Goal: Find specific page/section: Find specific page/section

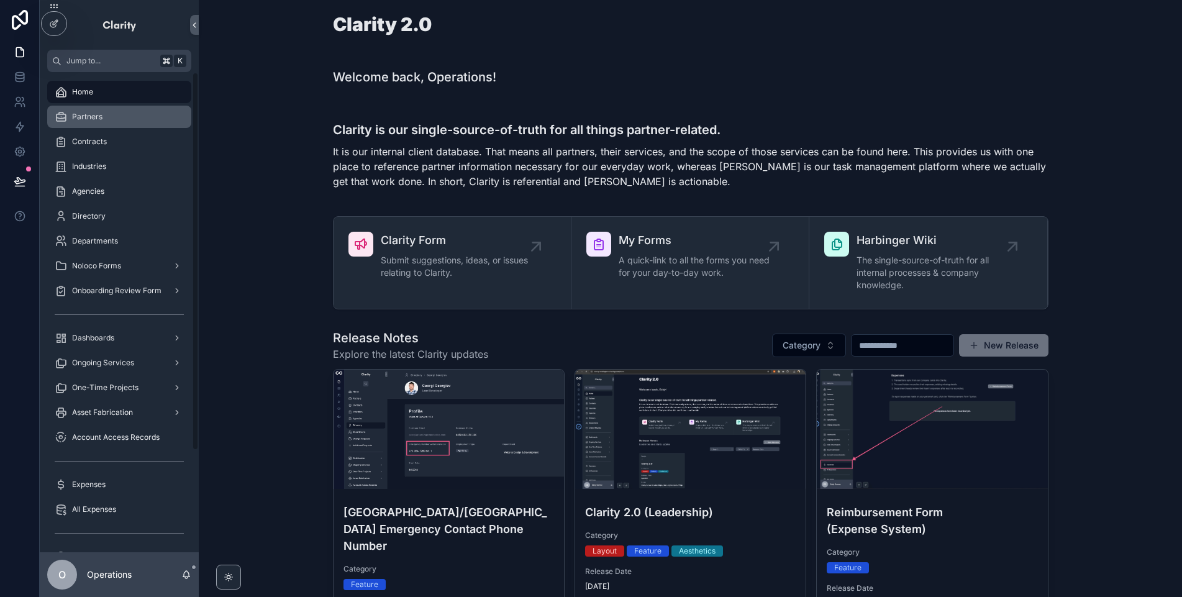
click at [145, 120] on div "Partners" at bounding box center [119, 117] width 129 height 20
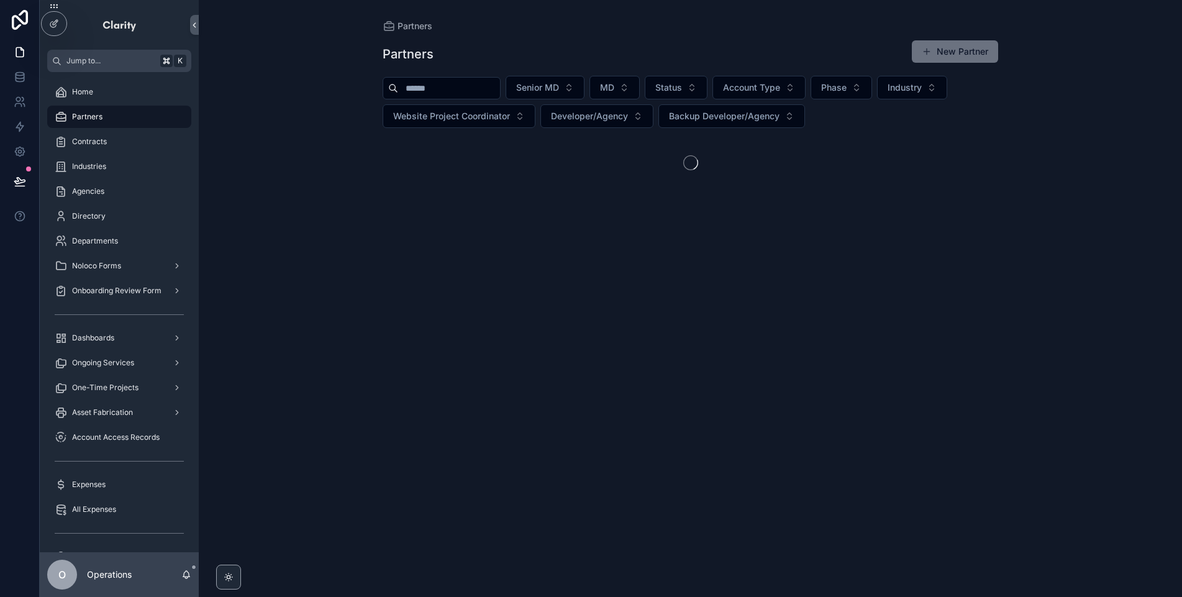
click at [481, 85] on input "scrollable content" at bounding box center [449, 87] width 102 height 17
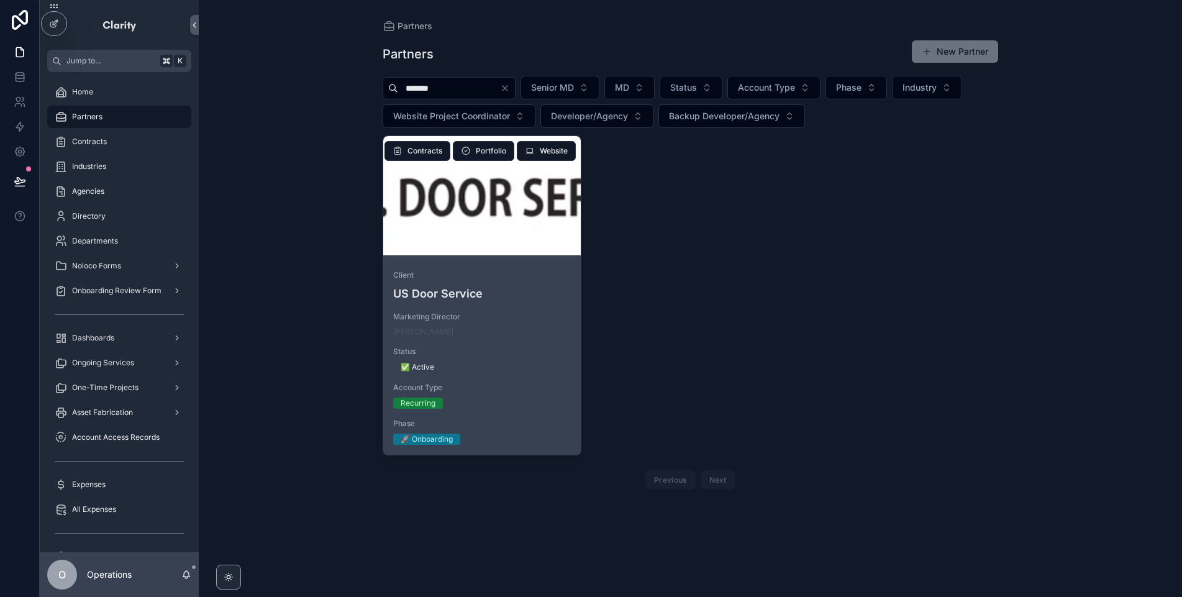
type input "*******"
click at [481, 266] on div "Client US Door Service Marketing Director [PERSON_NAME] Status ✅ Active Account…" at bounding box center [482, 357] width 198 height 194
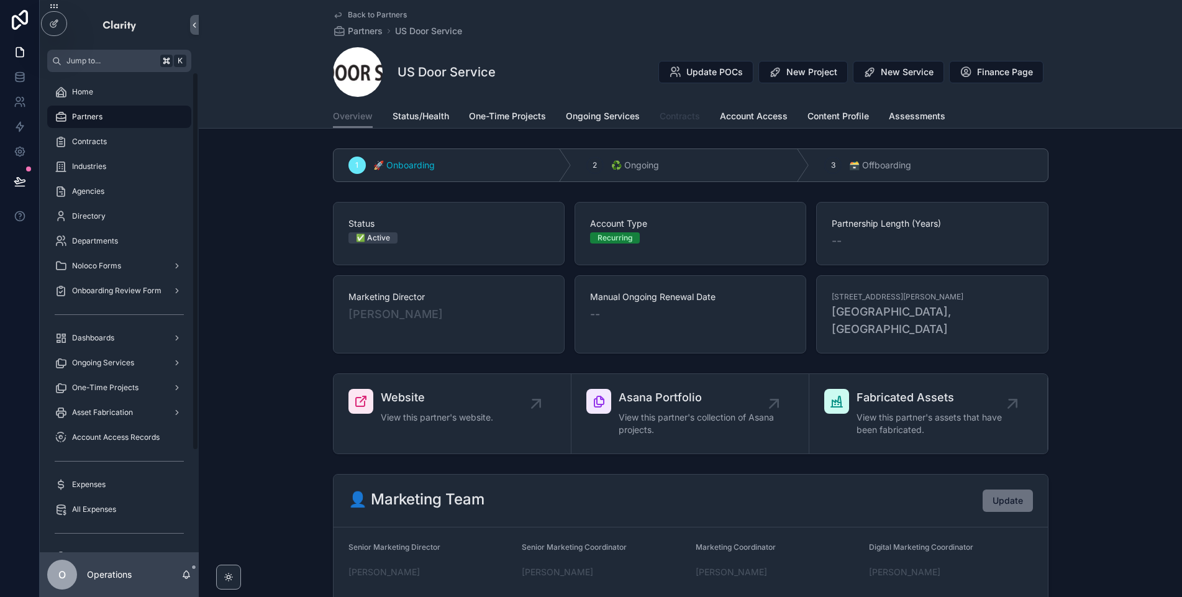
click at [688, 122] on span "Contracts" at bounding box center [680, 116] width 40 height 12
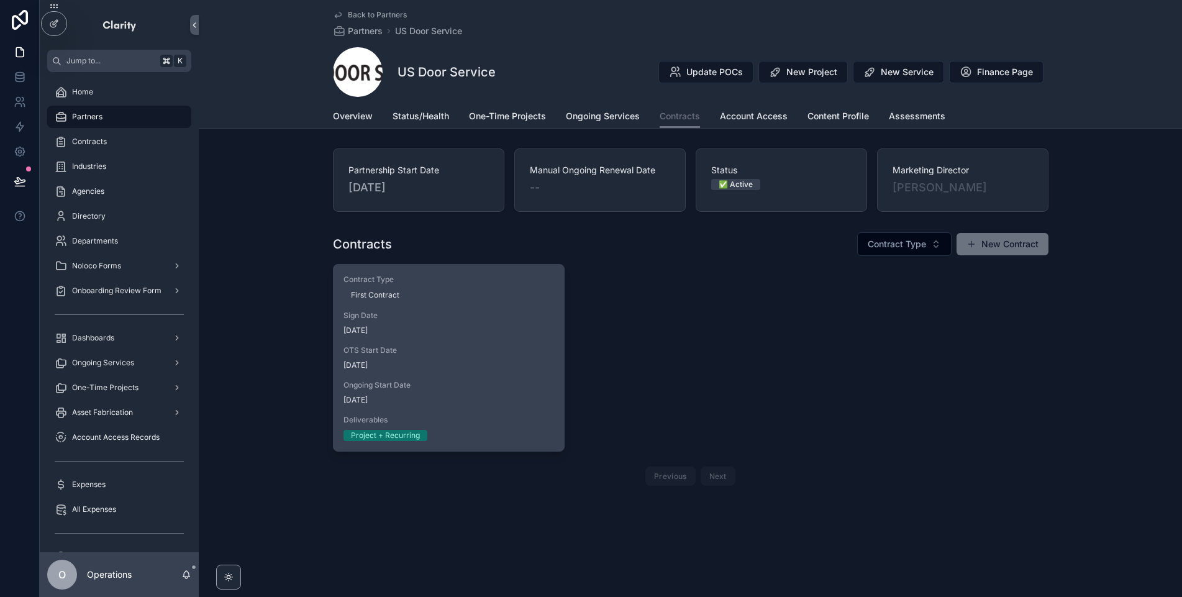
click at [443, 361] on span "[DATE]" at bounding box center [448, 365] width 211 height 10
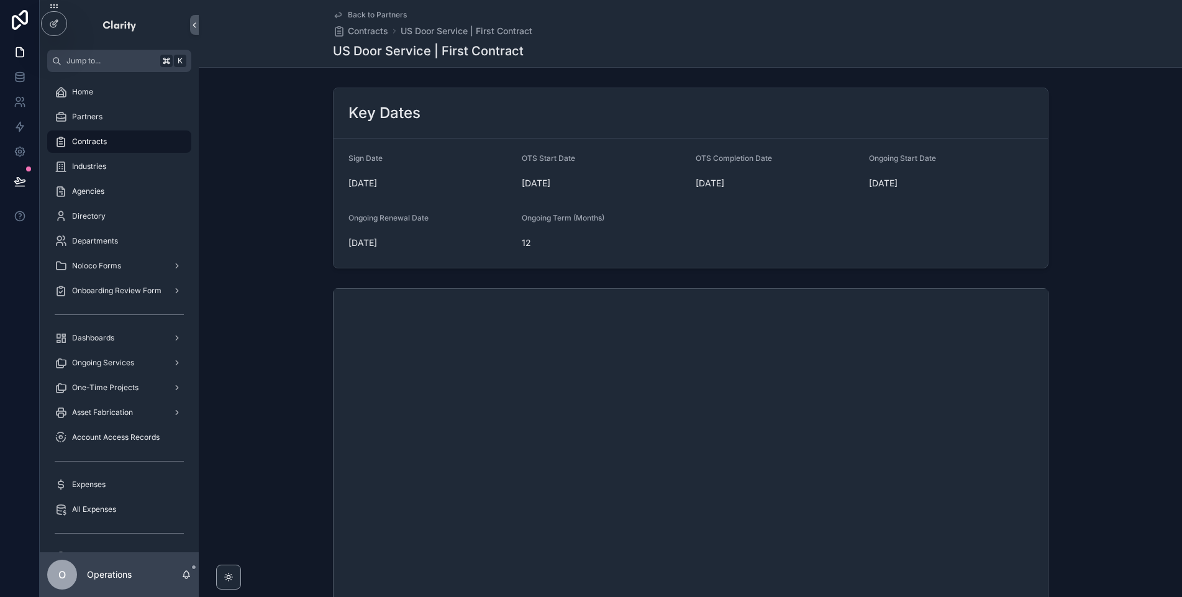
drag, startPoint x: 336, startPoint y: 185, endPoint x: 413, endPoint y: 184, distance: 77.0
click at [412, 184] on form "Sign Date [DATE] OTS Start Date [DATE] OTS Completion Date [DATE] Ongoing Start…" at bounding box center [691, 203] width 714 height 129
click at [136, 117] on div "Partners" at bounding box center [119, 117] width 129 height 20
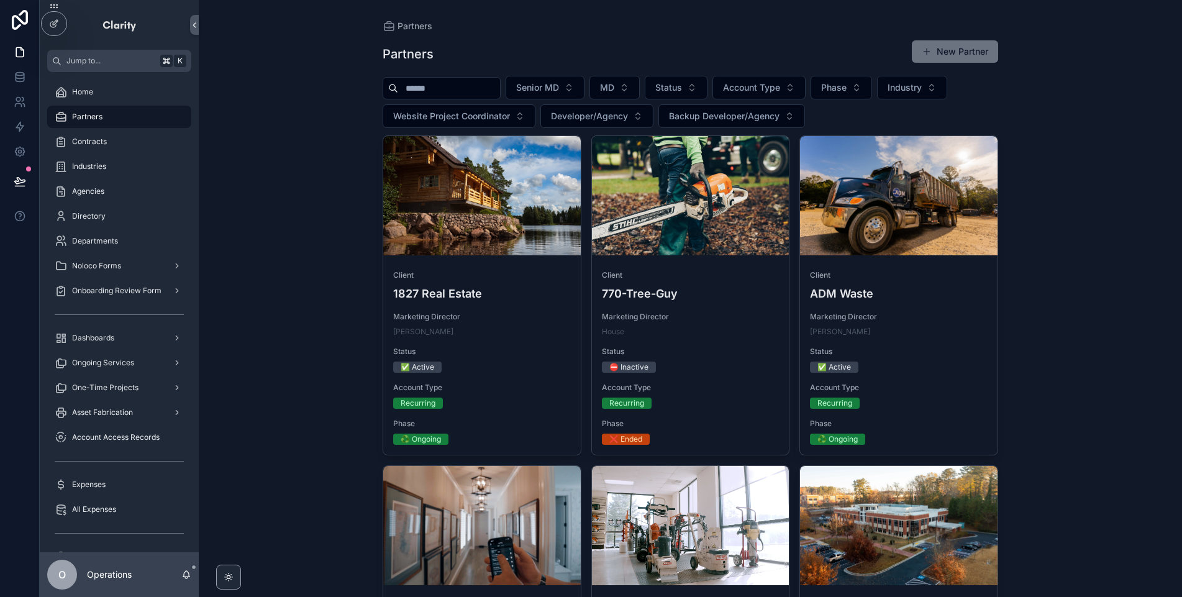
click at [466, 89] on input "scrollable content" at bounding box center [449, 87] width 102 height 17
type input "*"
type input "***"
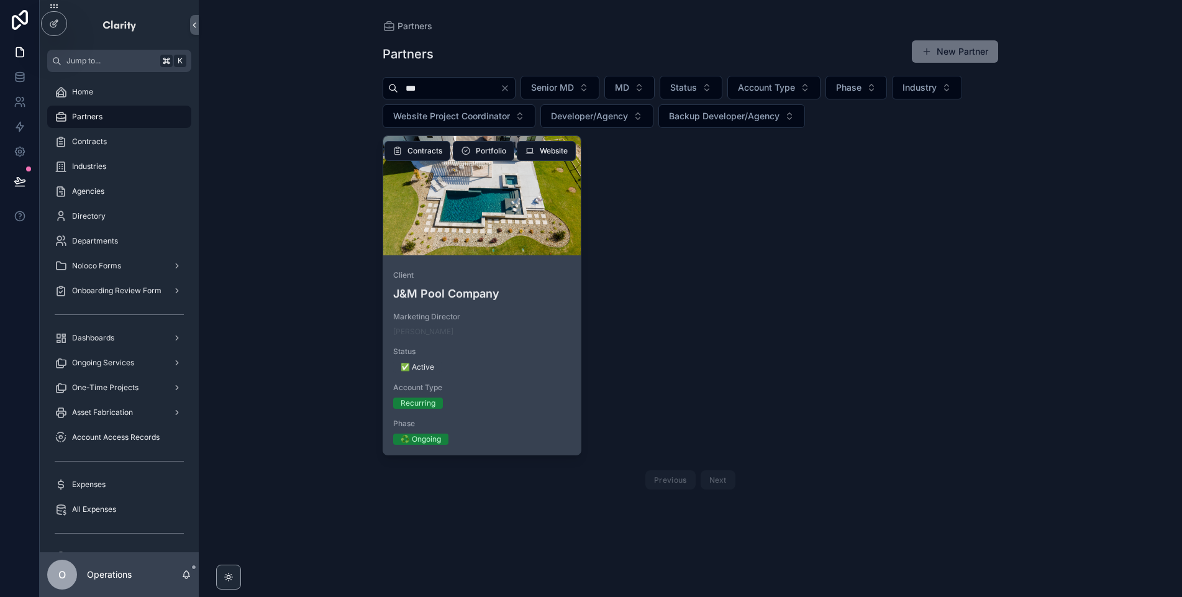
click at [478, 258] on link "Client J&M Pool Company Marketing Director [PERSON_NAME] Status ✅ Active Accoun…" at bounding box center [482, 295] width 199 height 320
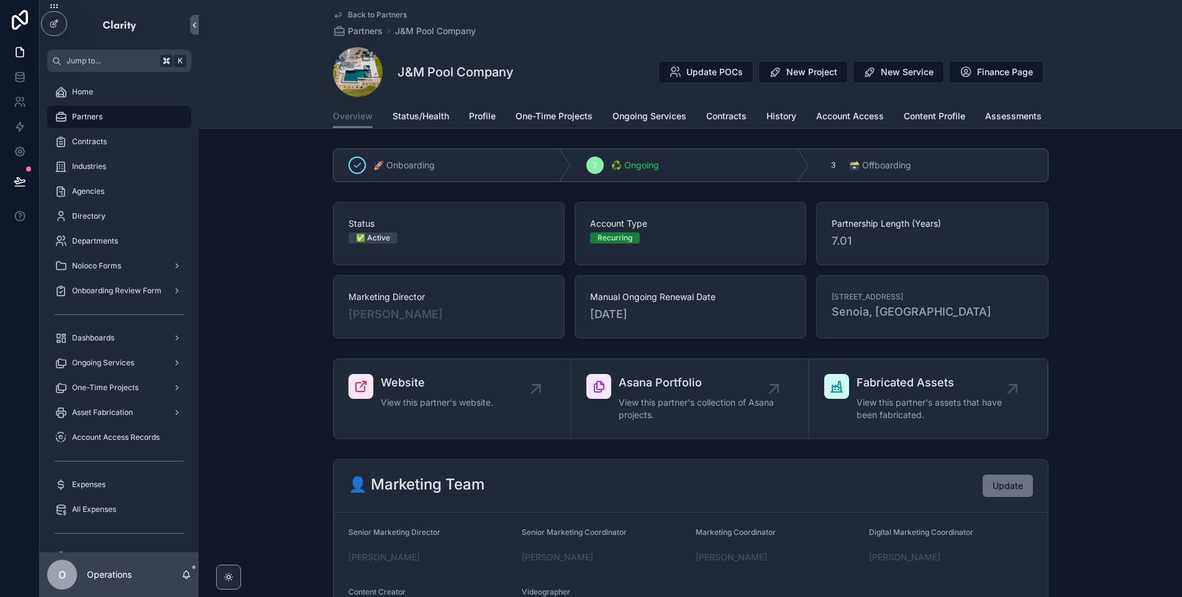
click at [536, 71] on div "J&M Pool Company Update POCs New Project New Service Finance Page" at bounding box center [690, 72] width 715 height 50
drag, startPoint x: 396, startPoint y: 77, endPoint x: 407, endPoint y: 76, distance: 10.6
click at [407, 76] on h1 "J&M Pool Company" at bounding box center [455, 71] width 116 height 17
drag, startPoint x: 391, startPoint y: 71, endPoint x: 546, endPoint y: 66, distance: 155.4
click at [546, 66] on div "J&M Pool Company Update POCs New Project New Service Finance Page" at bounding box center [690, 72] width 715 height 50
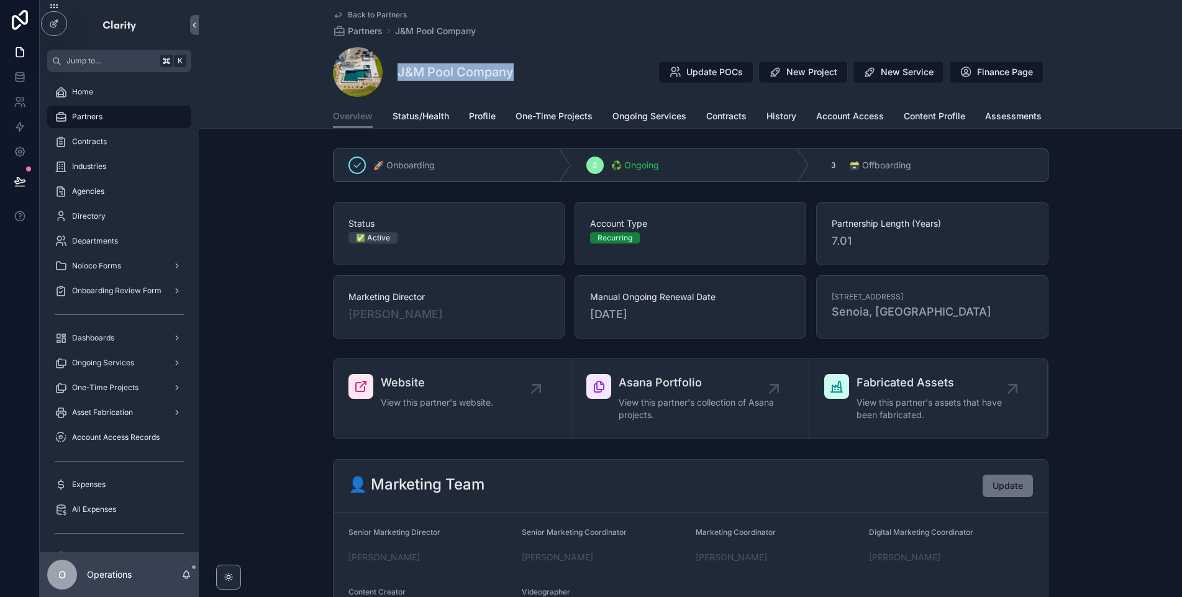
copy h1 "J&M Pool Company"
click at [88, 125] on div "Partners" at bounding box center [119, 117] width 129 height 20
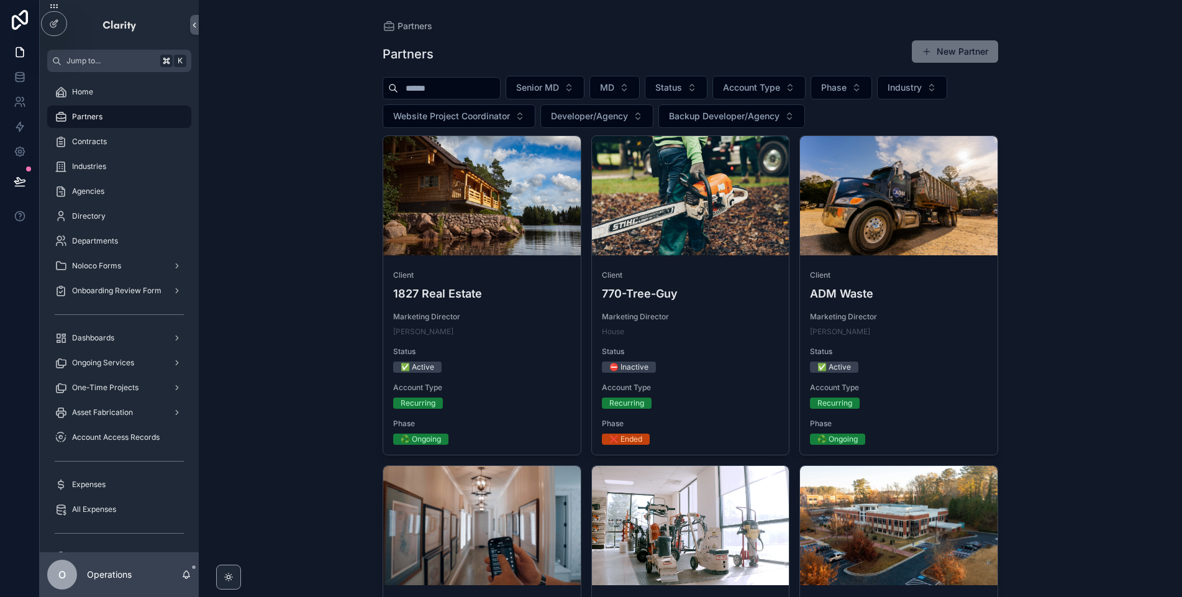
click at [454, 89] on input "scrollable content" at bounding box center [449, 87] width 102 height 17
click at [420, 89] on input "scrollable content" at bounding box center [449, 87] width 102 height 17
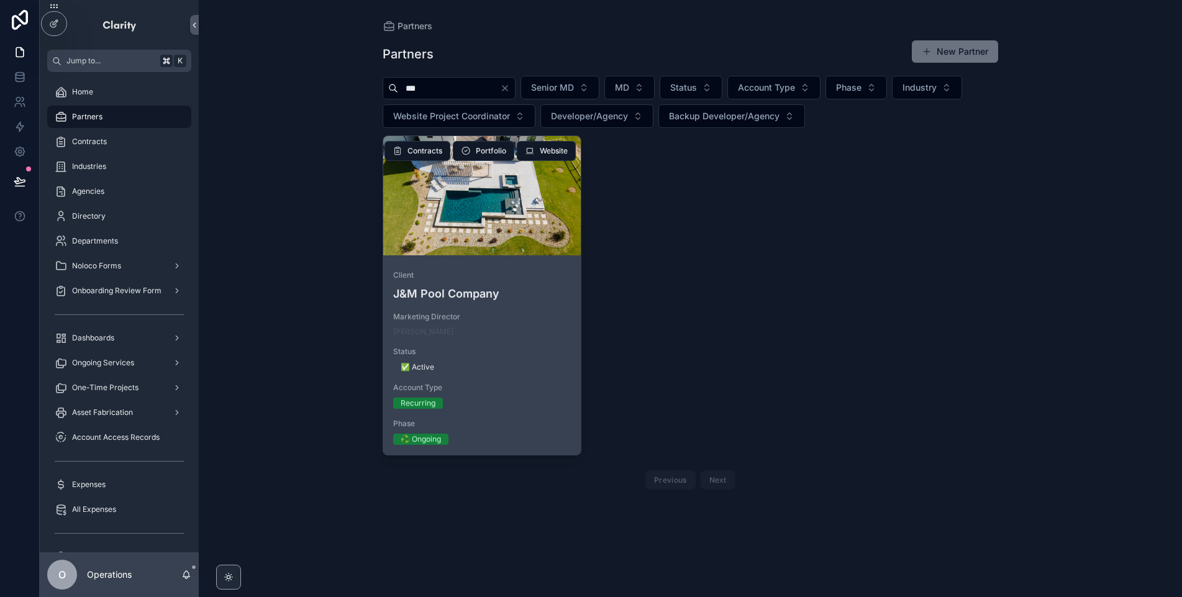
type input "***"
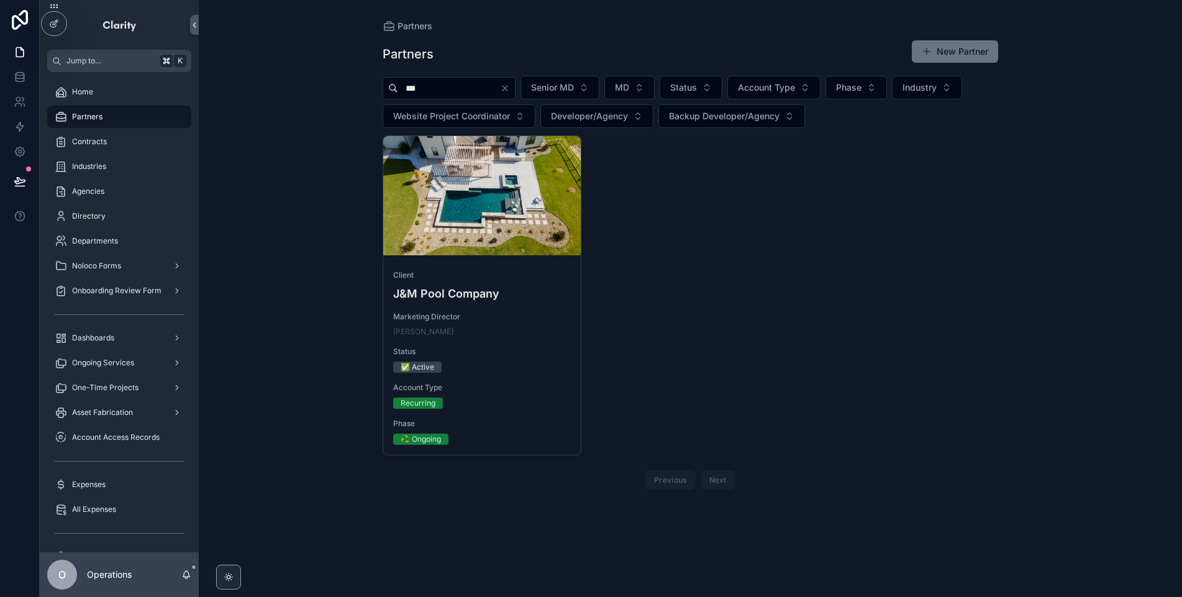
drag, startPoint x: 406, startPoint y: 299, endPoint x: 321, endPoint y: 389, distance: 123.9
click at [406, 299] on h4 "J&M Pool Company" at bounding box center [482, 293] width 178 height 17
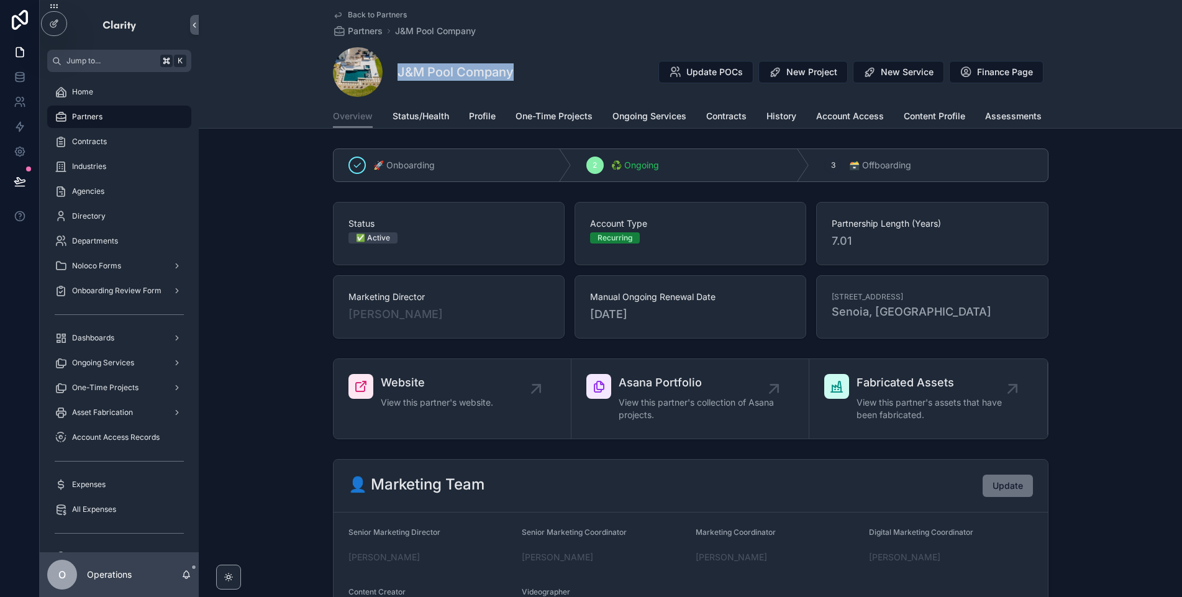
drag, startPoint x: 398, startPoint y: 73, endPoint x: 652, endPoint y: 82, distance: 253.6
click at [652, 82] on div "J&M Pool Company Update POCs New Project New Service Finance Page" at bounding box center [690, 72] width 715 height 50
copy h1 "J&M Pool Company"
click at [579, 58] on div "J&M Pool Company Update POCs New Project New Service Finance Page" at bounding box center [690, 72] width 715 height 50
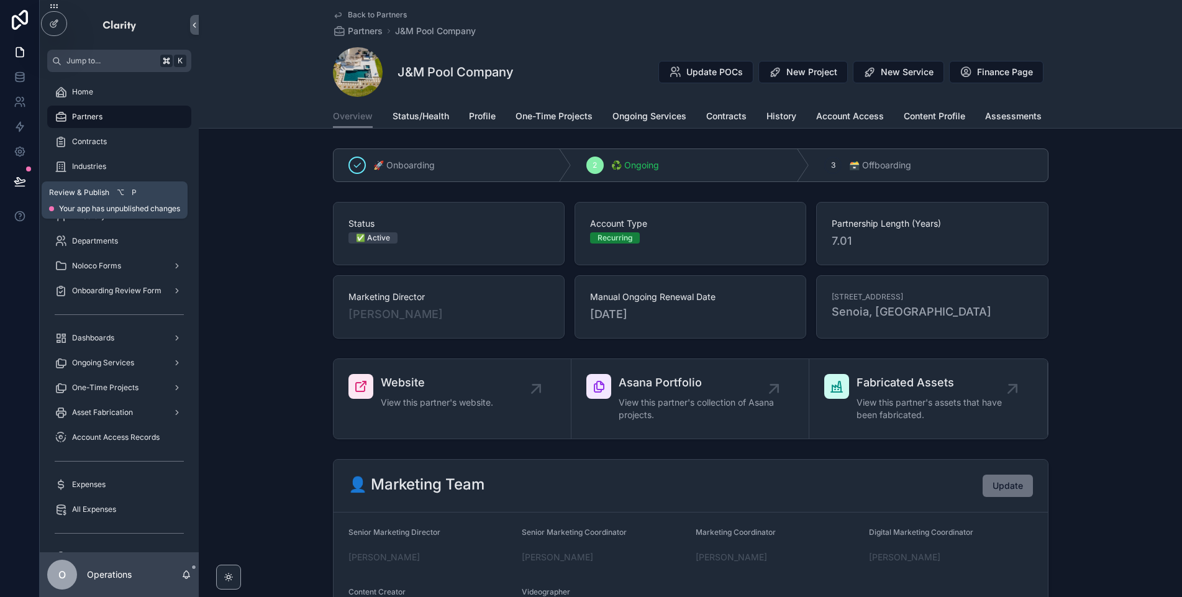
click at [14, 188] on button at bounding box center [19, 181] width 27 height 35
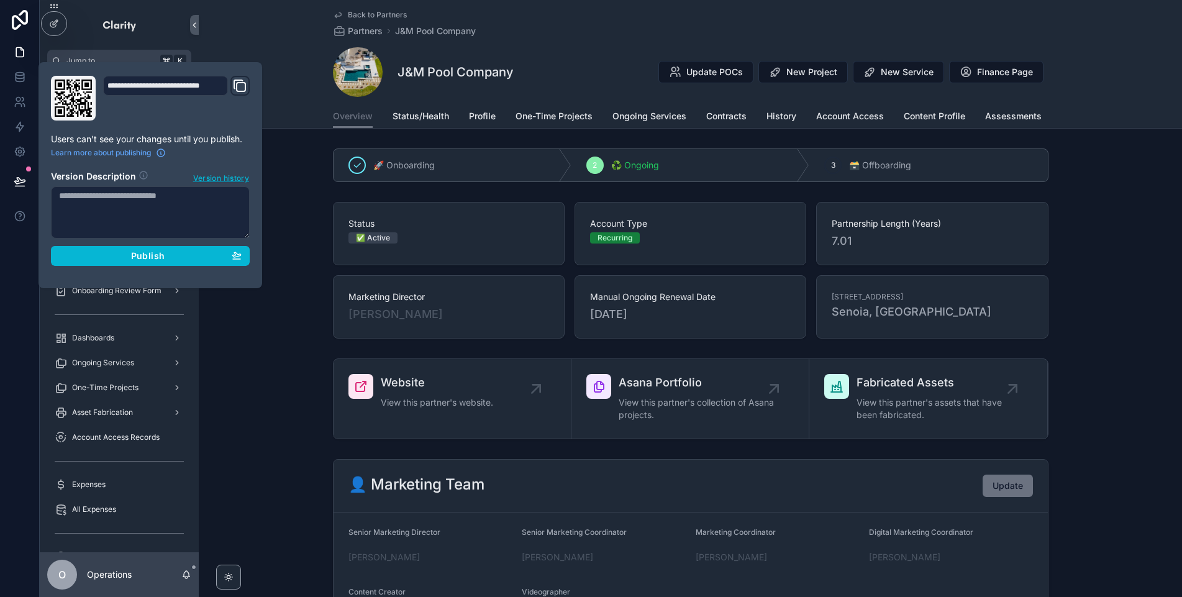
click at [202, 182] on span "Version history" at bounding box center [221, 177] width 56 height 12
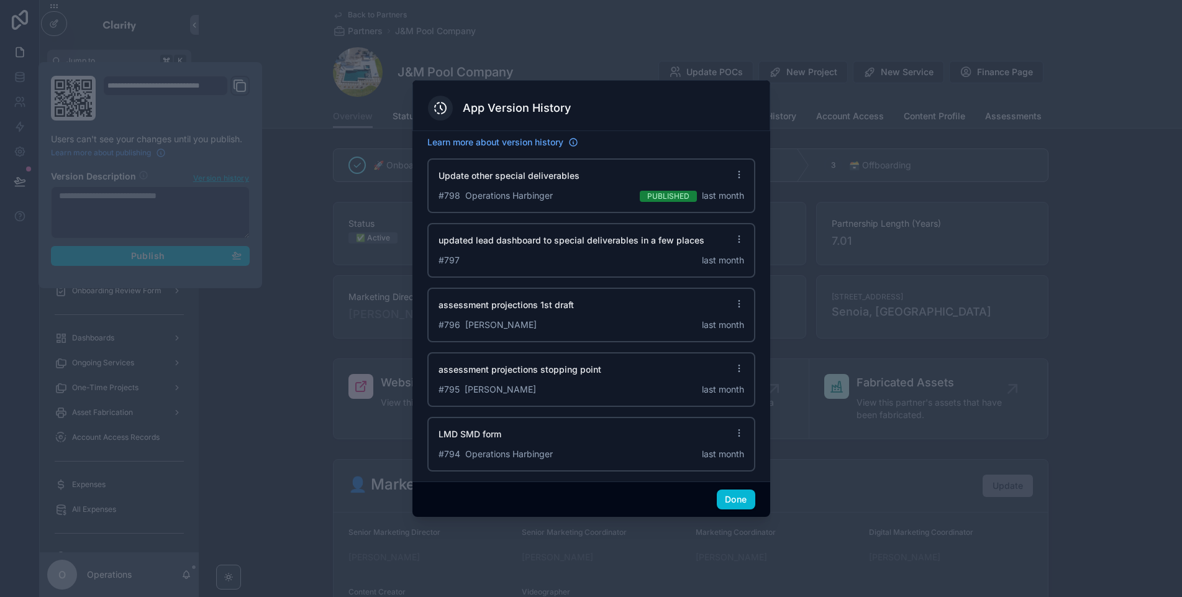
click at [736, 173] on icon at bounding box center [739, 175] width 10 height 10
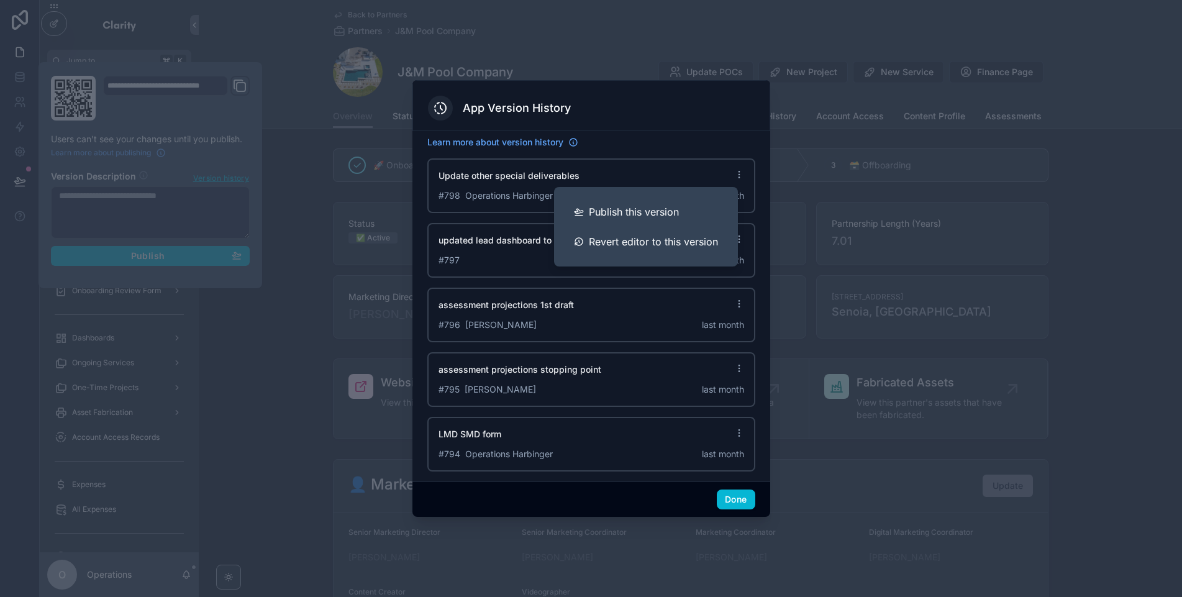
click at [614, 132] on div "Learn more about version history Update other special deliverables # 798 Operat…" at bounding box center [591, 306] width 358 height 350
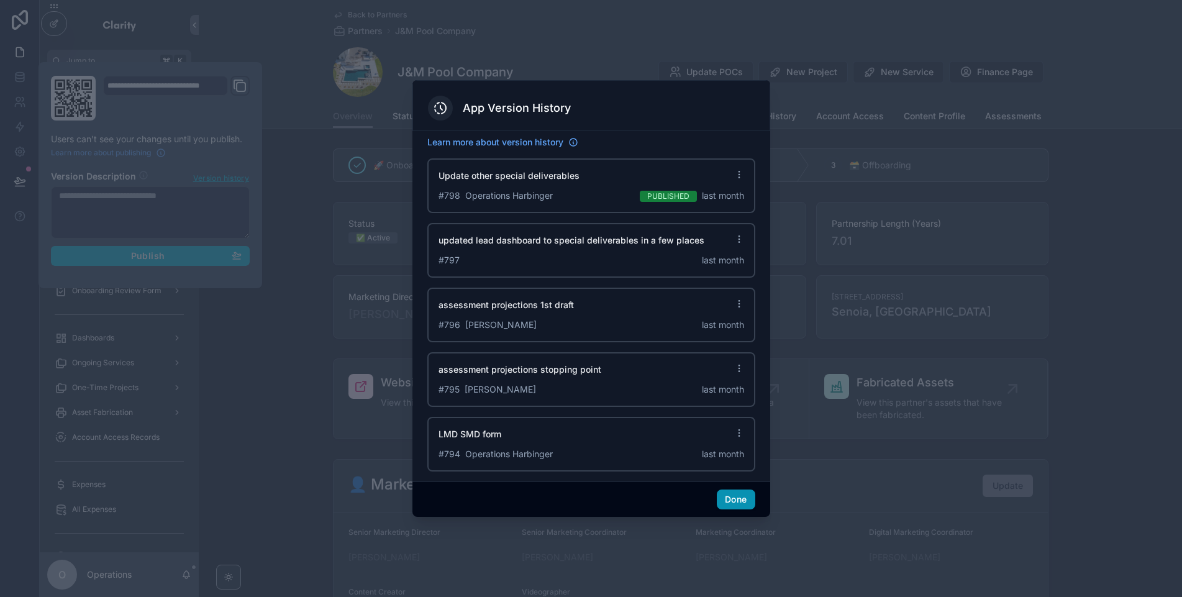
click at [737, 504] on button "Done" at bounding box center [736, 499] width 38 height 20
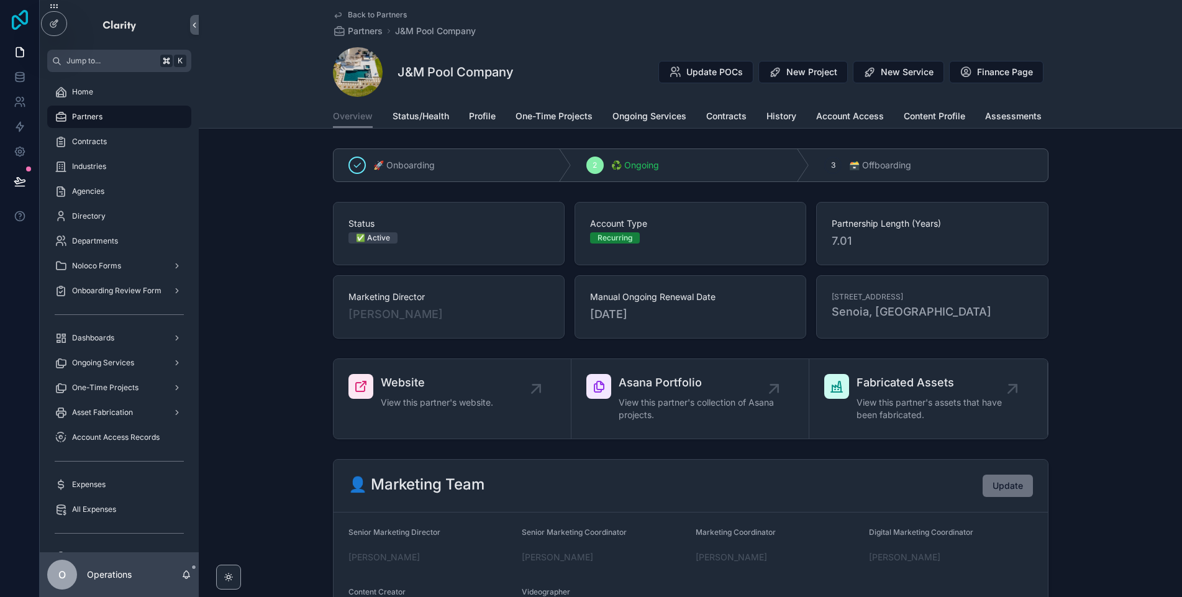
click at [16, 19] on icon at bounding box center [19, 20] width 25 height 20
